Goal: Transaction & Acquisition: Purchase product/service

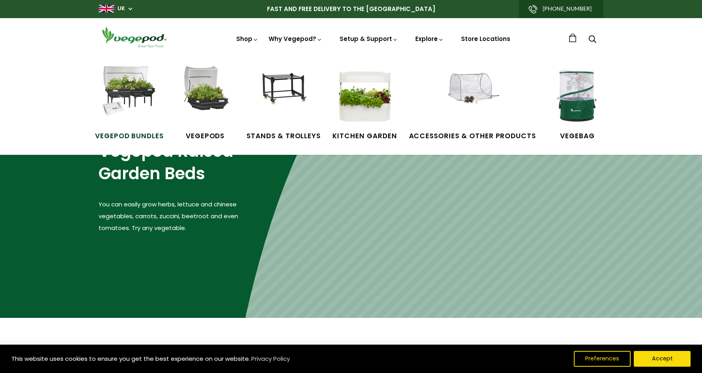
click at [145, 80] on img at bounding box center [129, 95] width 59 height 59
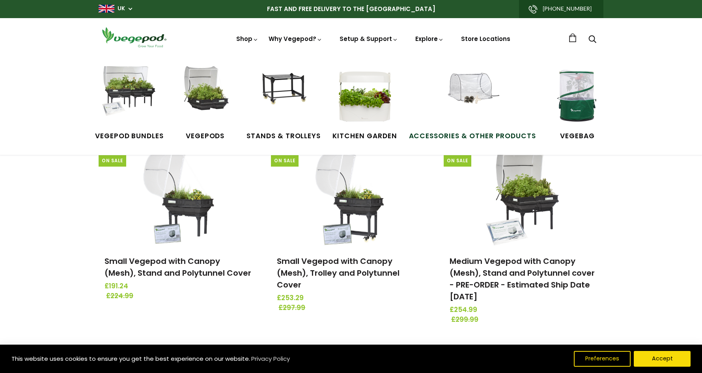
click at [451, 137] on span "Accessories & Other Products" at bounding box center [472, 136] width 127 height 10
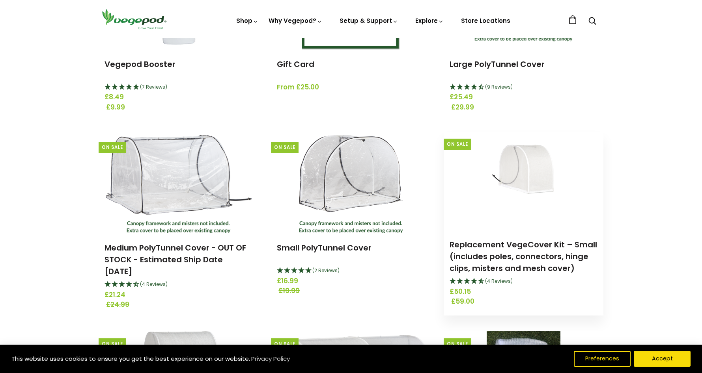
scroll to position [263, 0]
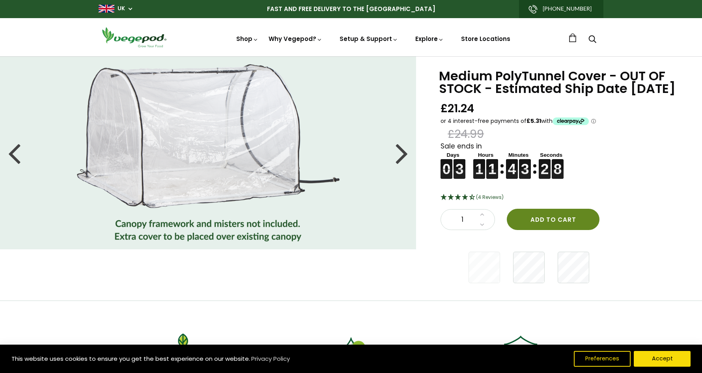
click at [552, 230] on button "Add to cart" at bounding box center [552, 219] width 93 height 21
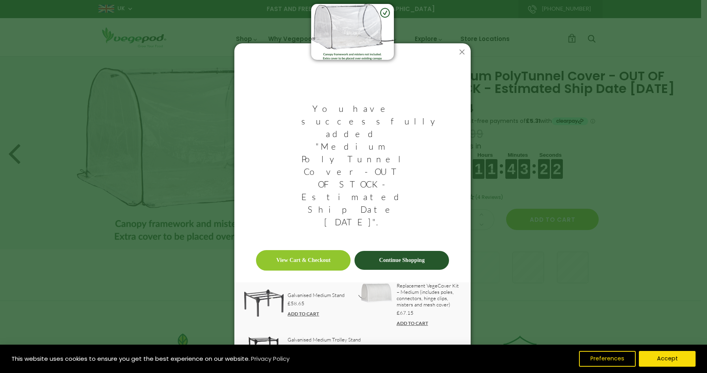
click at [408, 251] on link "Continue Shopping" at bounding box center [402, 260] width 95 height 19
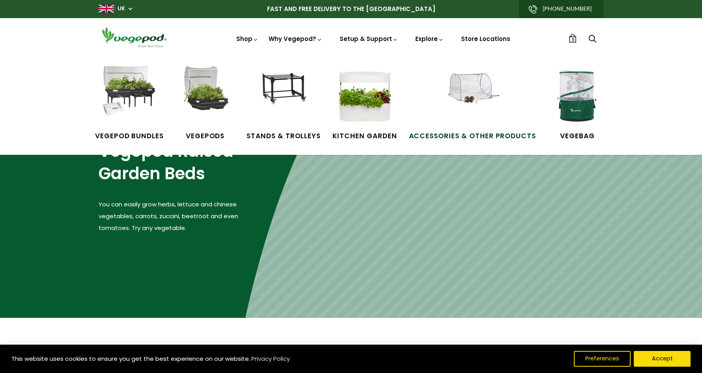
click at [441, 116] on link "Accessories & Other Products" at bounding box center [472, 103] width 127 height 75
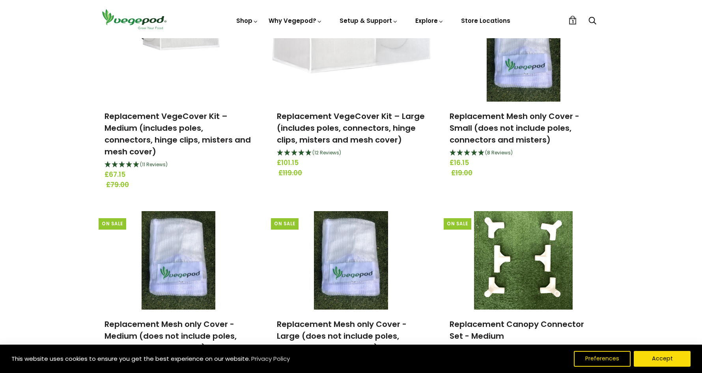
scroll to position [591, 0]
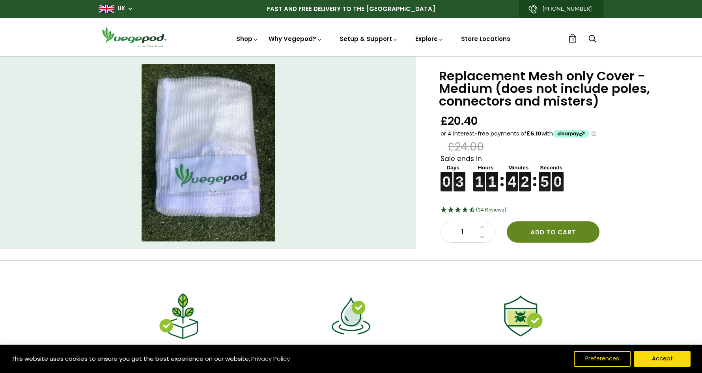
click at [552, 231] on button "Add to cart" at bounding box center [552, 232] width 93 height 21
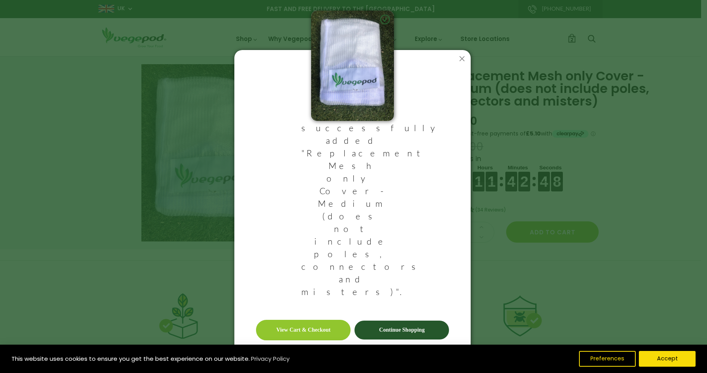
click at [429, 321] on link "Continue Shopping" at bounding box center [402, 330] width 95 height 19
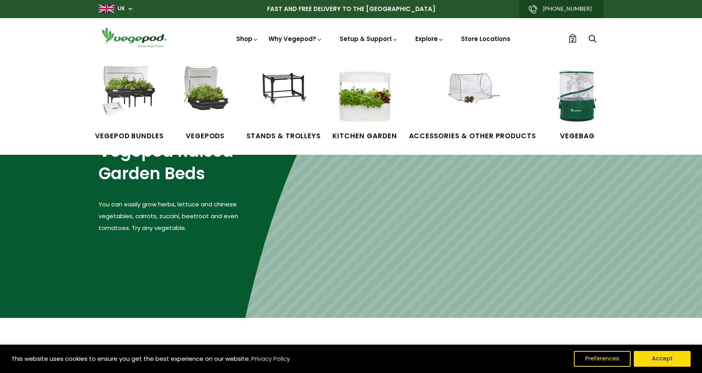
click at [249, 39] on link "Shop" at bounding box center [247, 50] width 22 height 30
click at [465, 95] on img at bounding box center [472, 95] width 59 height 59
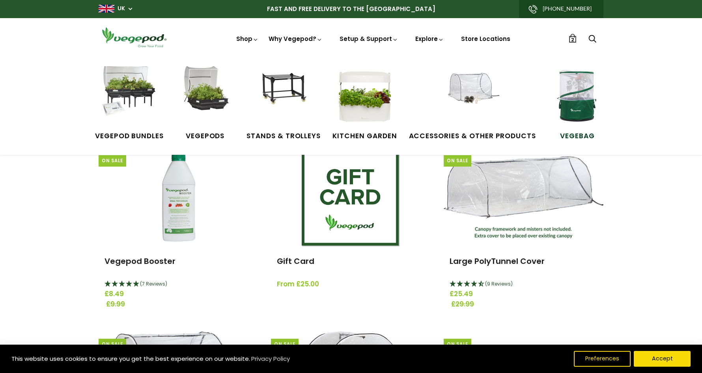
click at [564, 99] on img at bounding box center [576, 95] width 59 height 59
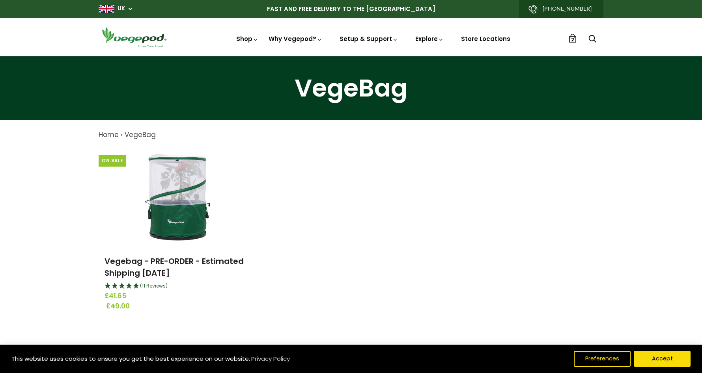
click at [571, 42] on span "2" at bounding box center [572, 39] width 3 height 7
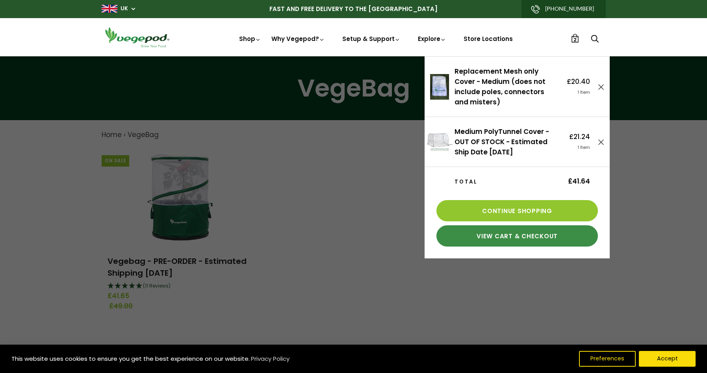
click at [513, 235] on link "View Cart & Checkout" at bounding box center [518, 235] width 162 height 21
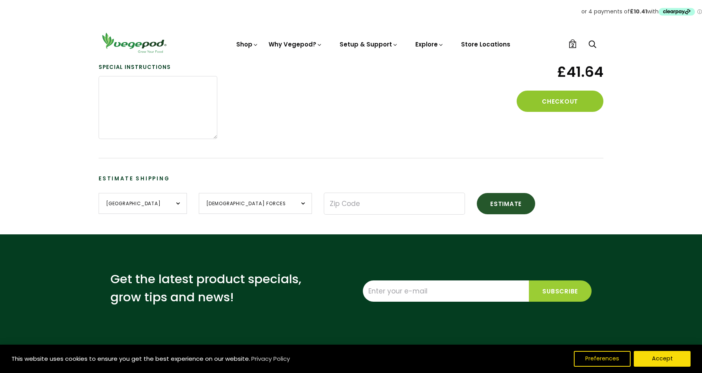
scroll to position [328, 0]
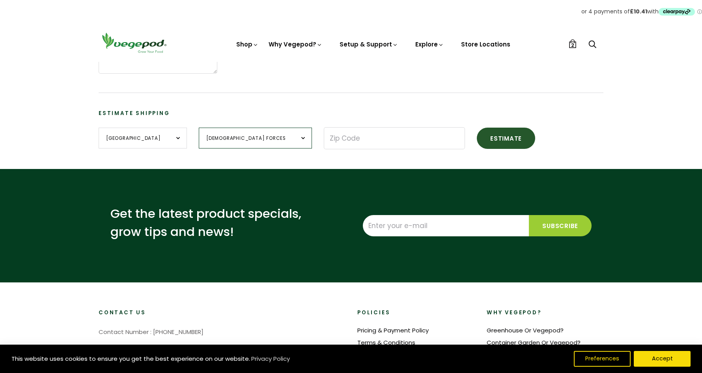
click at [262, 138] on select "[DEMOGRAPHIC_DATA] Forces [GEOGRAPHIC_DATA] [GEOGRAPHIC_DATA] [GEOGRAPHIC_DATA]…" at bounding box center [255, 138] width 113 height 21
select select "[GEOGRAPHIC_DATA]"
click at [199, 128] on select "[DEMOGRAPHIC_DATA] Forces [GEOGRAPHIC_DATA] [GEOGRAPHIC_DATA] [GEOGRAPHIC_DATA]…" at bounding box center [255, 138] width 113 height 21
click at [324, 141] on input "Zip Code" at bounding box center [394, 138] width 141 height 22
type input "CA11 0JP"
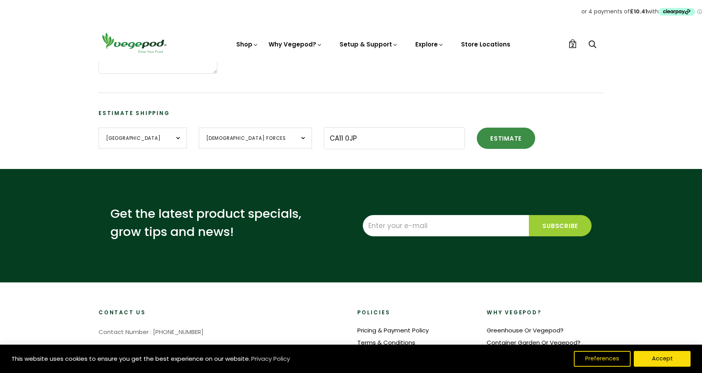
click at [477, 142] on button "Estimate" at bounding box center [506, 138] width 58 height 21
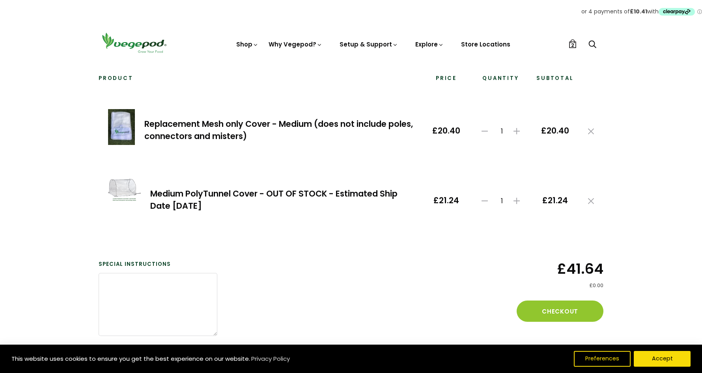
scroll to position [131, 0]
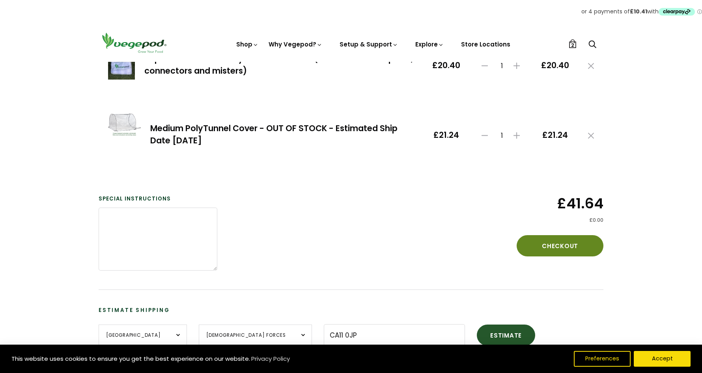
click at [569, 241] on button "Checkout" at bounding box center [559, 245] width 87 height 21
